Goal: Transaction & Acquisition: Purchase product/service

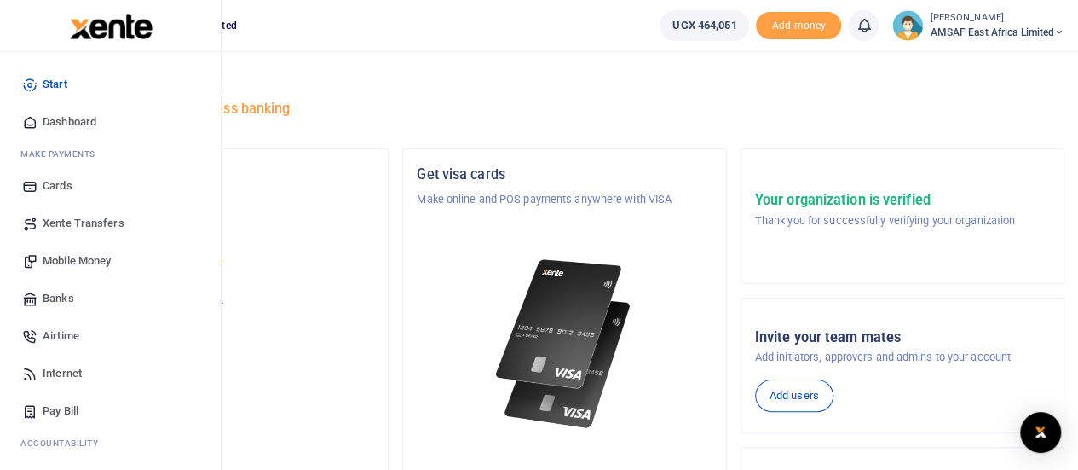
click at [60, 303] on span "Banks" at bounding box center [59, 298] width 32 height 17
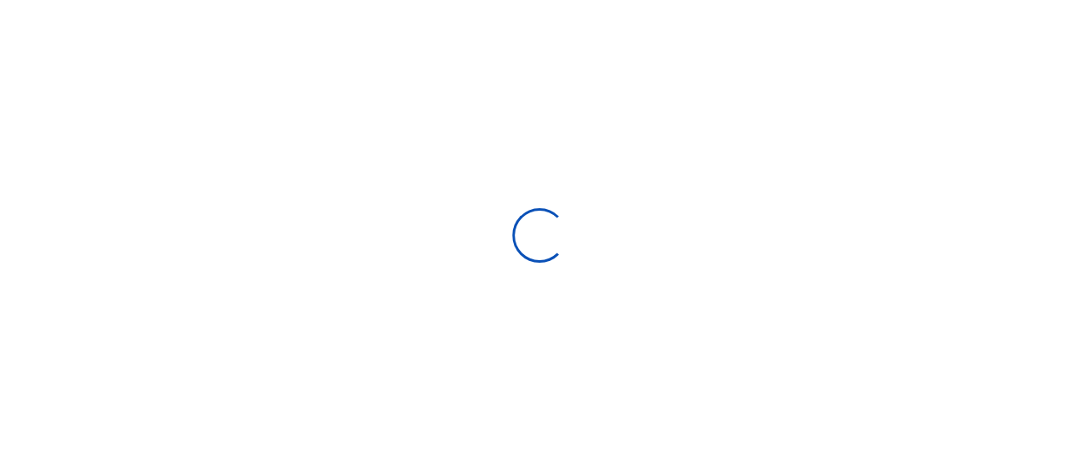
select select
select select "Loading bundles"
select select
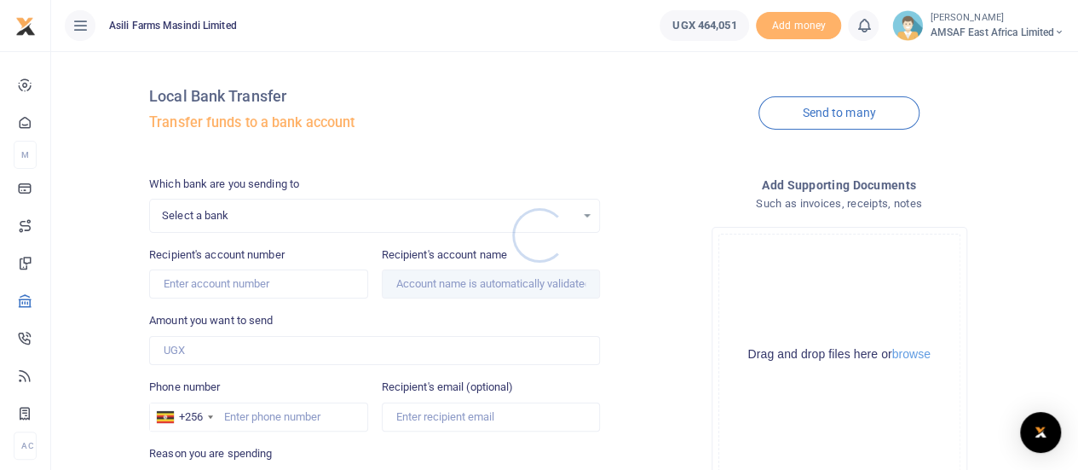
click at [271, 212] on div at bounding box center [539, 235] width 1078 height 470
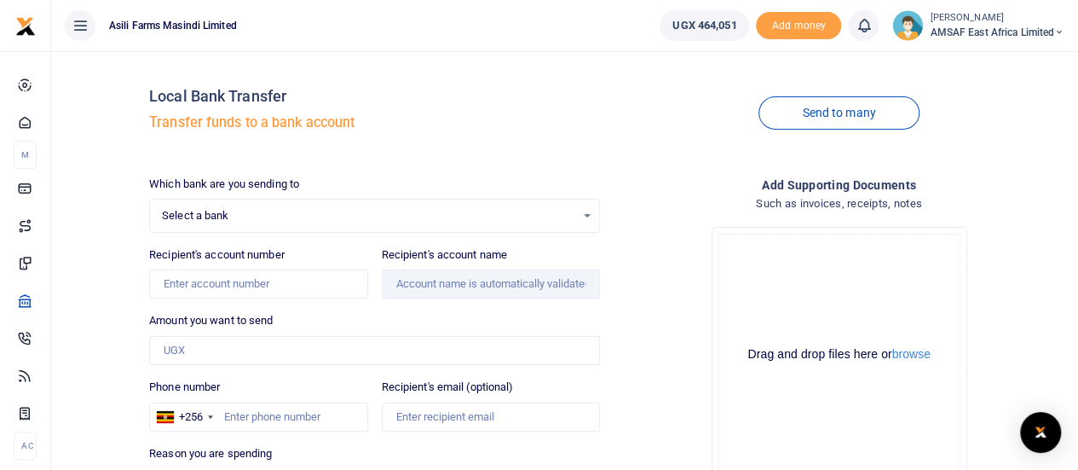
click at [261, 217] on span "Select a bank" at bounding box center [368, 215] width 413 height 17
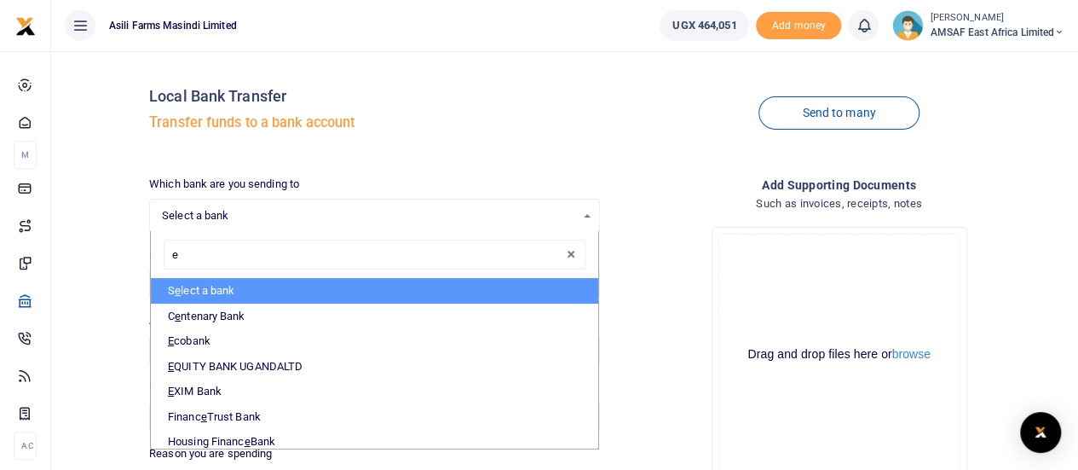
type input "eq"
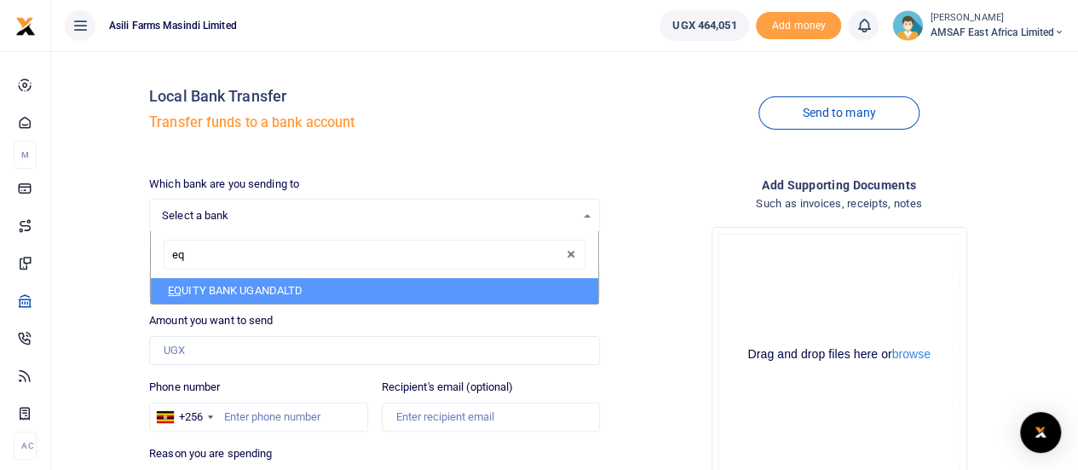
click at [214, 294] on li "EQ UITY BANK UGANDALTD" at bounding box center [374, 291] width 447 height 26
select select "EQU"
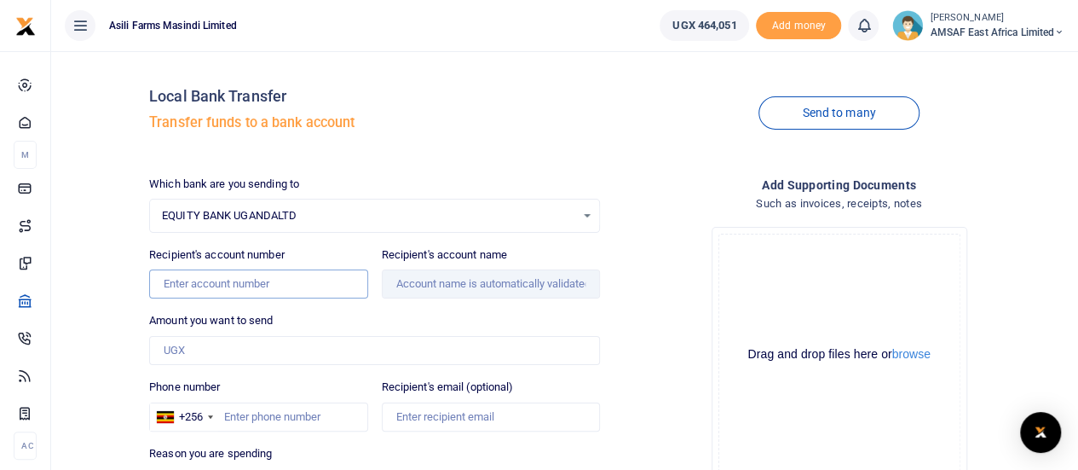
click at [250, 282] on input "Recipient's account number" at bounding box center [258, 283] width 218 height 29
paste input "1007101839112"
type input "1007101839112"
click at [259, 350] on input "Amount you want to send" at bounding box center [374, 350] width 451 height 29
type input "[PERSON_NAME]"
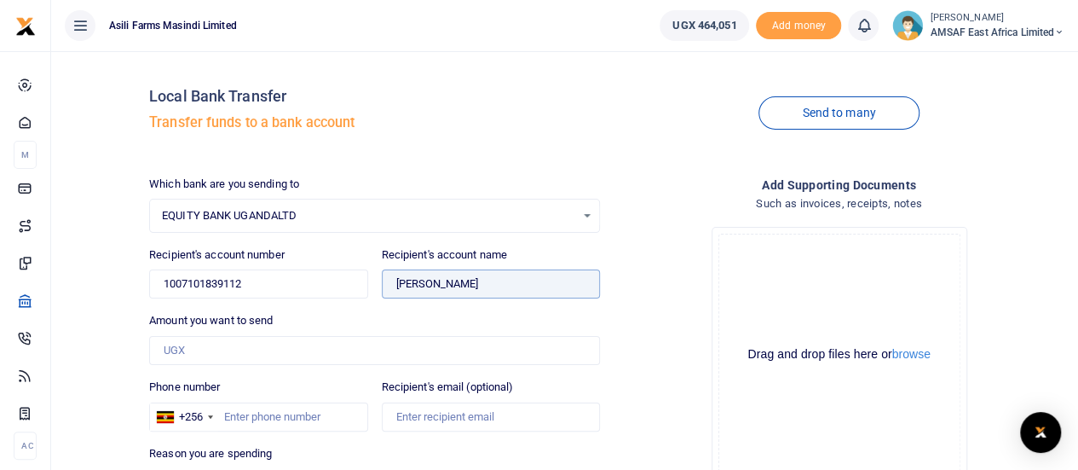
drag, startPoint x: 392, startPoint y: 286, endPoint x: 488, endPoint y: 275, distance: 96.9
click at [488, 275] on input "Found" at bounding box center [491, 283] width 218 height 29
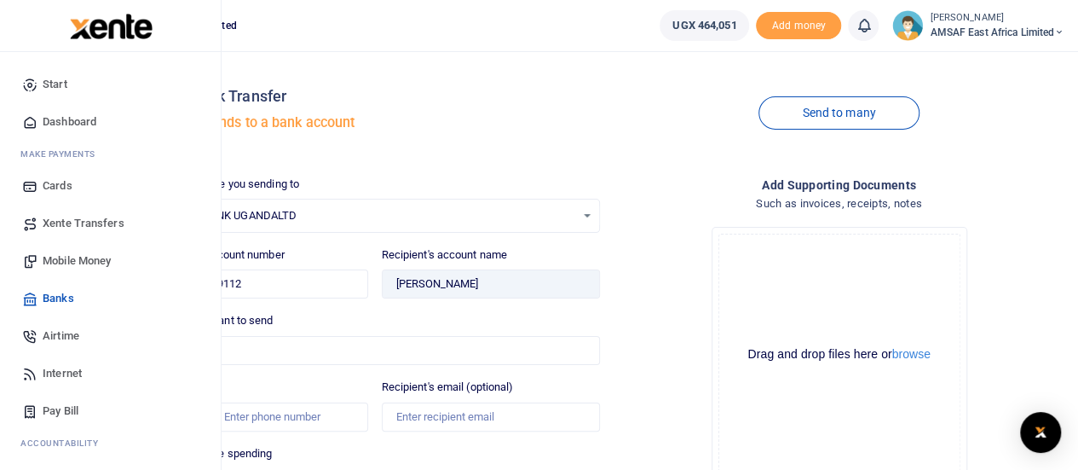
click at [78, 24] on img at bounding box center [111, 27] width 83 height 26
